Goal: Transaction & Acquisition: Download file/media

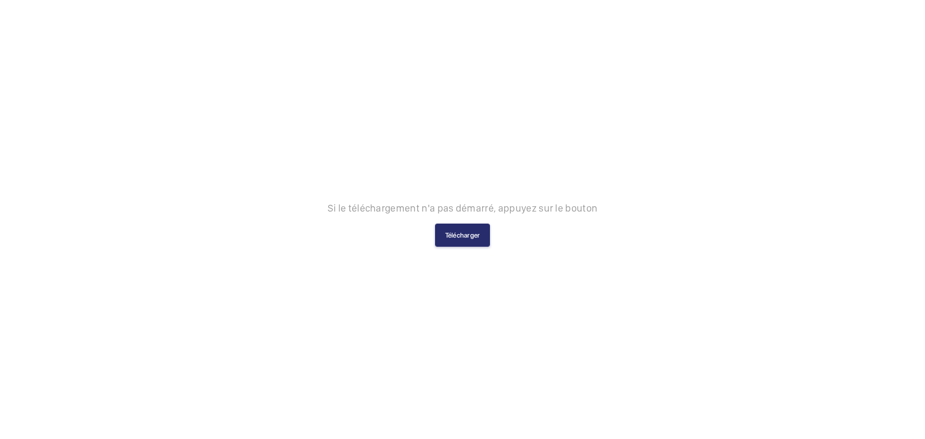
click at [451, 251] on div "Si le téléchargement n'a pas démarré, appuyez sur le bouton Télécharger" at bounding box center [462, 219] width 925 height 439
click at [451, 240] on button "Télécharger" at bounding box center [462, 235] width 55 height 23
click at [449, 224] on div "Si le téléchargement n'a pas démarré, appuyez sur le bouton Télécharger" at bounding box center [463, 219] width 270 height 54
click at [454, 227] on button "Télécharger" at bounding box center [462, 235] width 55 height 23
click at [461, 227] on button "Télécharger" at bounding box center [462, 235] width 55 height 23
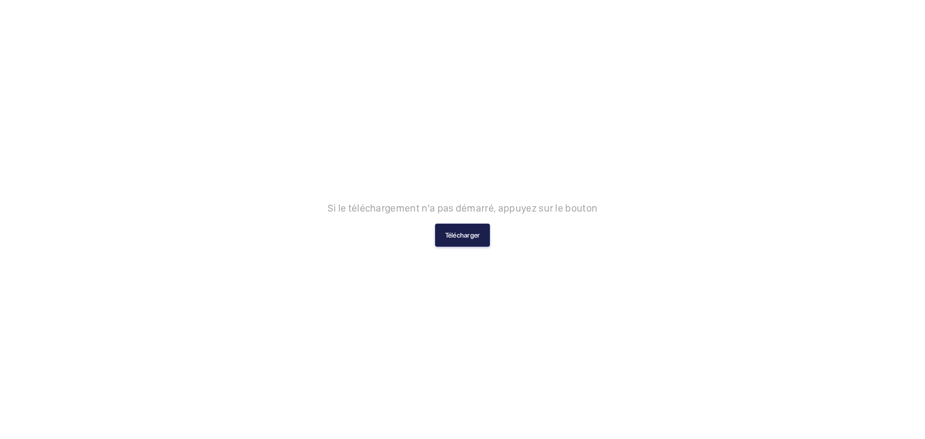
click at [458, 236] on button "Télécharger" at bounding box center [462, 235] width 55 height 23
click at [442, 232] on button "Télécharger" at bounding box center [462, 235] width 55 height 23
click at [472, 249] on div "Si le téléchargement n'a pas démarré, appuyez sur le bouton Télécharger" at bounding box center [462, 219] width 925 height 439
click at [470, 240] on button "Télécharger" at bounding box center [462, 235] width 55 height 23
click at [451, 235] on button "Télécharger" at bounding box center [462, 235] width 55 height 23
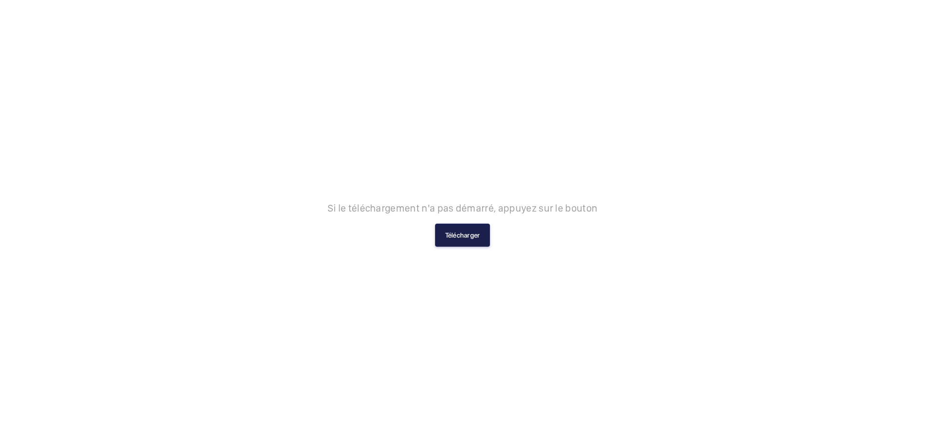
click at [449, 230] on button "Télécharger" at bounding box center [462, 235] width 55 height 23
click at [433, 244] on div "Si le téléchargement n'a pas démarré, appuyez sur le bouton Télécharger" at bounding box center [463, 219] width 270 height 54
click at [459, 240] on button "Télécharger" at bounding box center [462, 235] width 55 height 23
click at [493, 235] on div "Si le téléchargement n'a pas démarré, appuyez sur le bouton Télécharger" at bounding box center [463, 219] width 270 height 54
click at [481, 232] on button "Télécharger" at bounding box center [462, 235] width 55 height 23
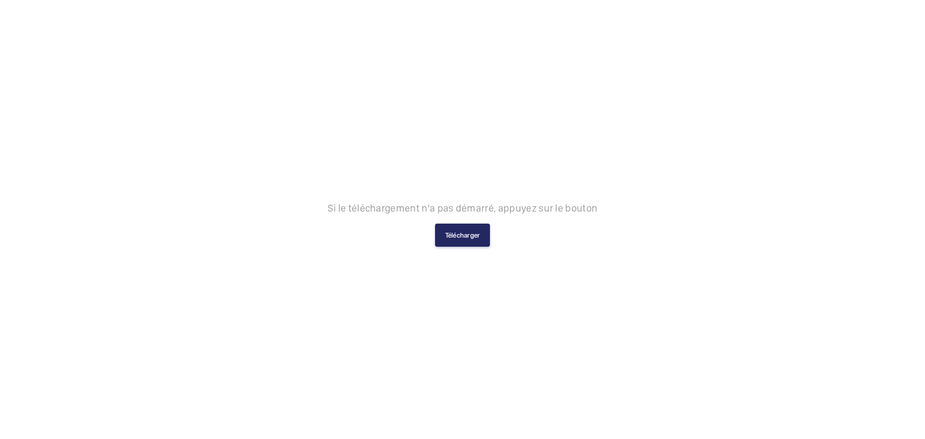
click at [476, 240] on button "Télécharger" at bounding box center [462, 235] width 55 height 23
